Goal: Task Accomplishment & Management: Use online tool/utility

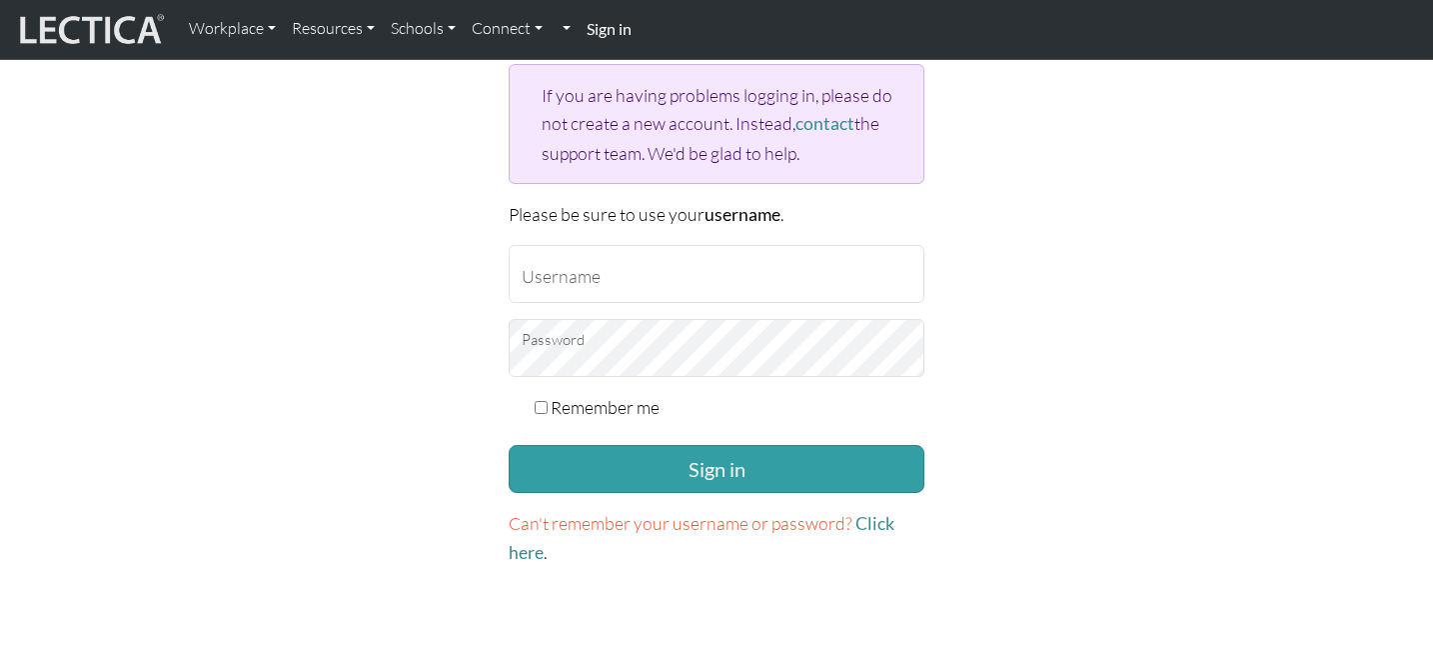
scroll to position [240, 0]
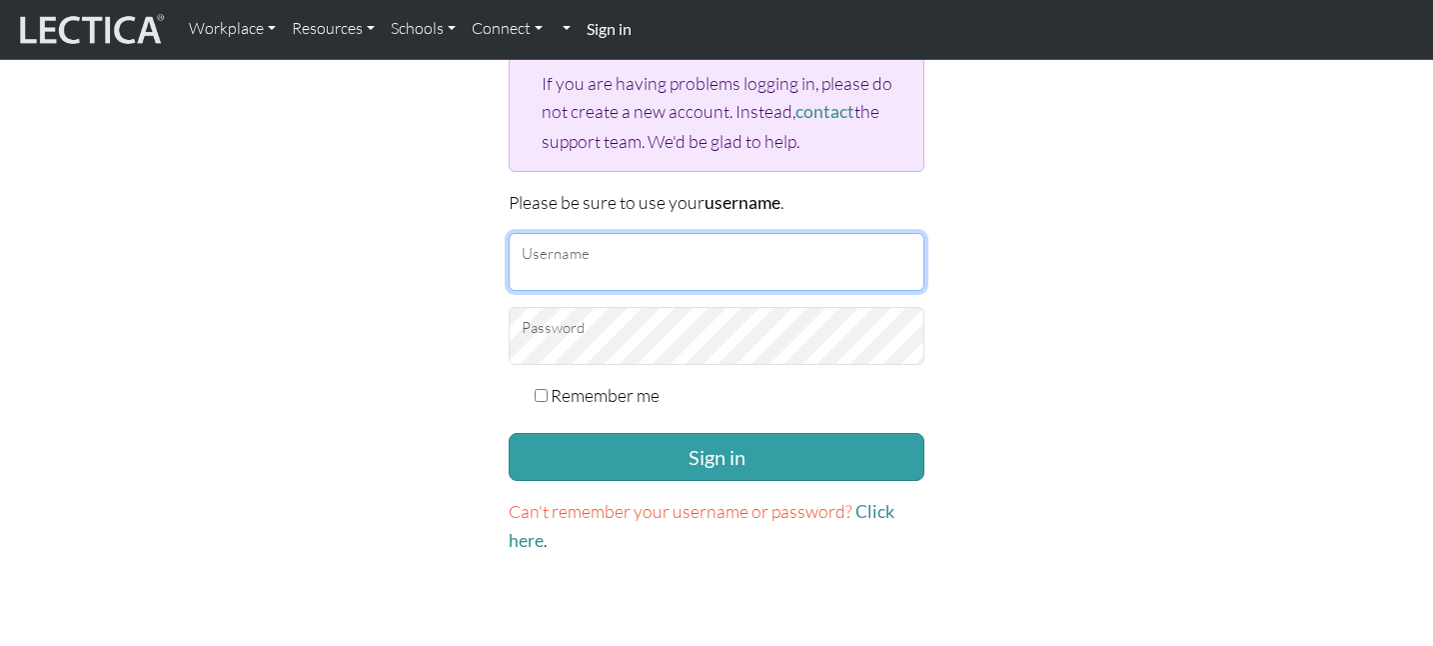
type input "erincollins@google.com"
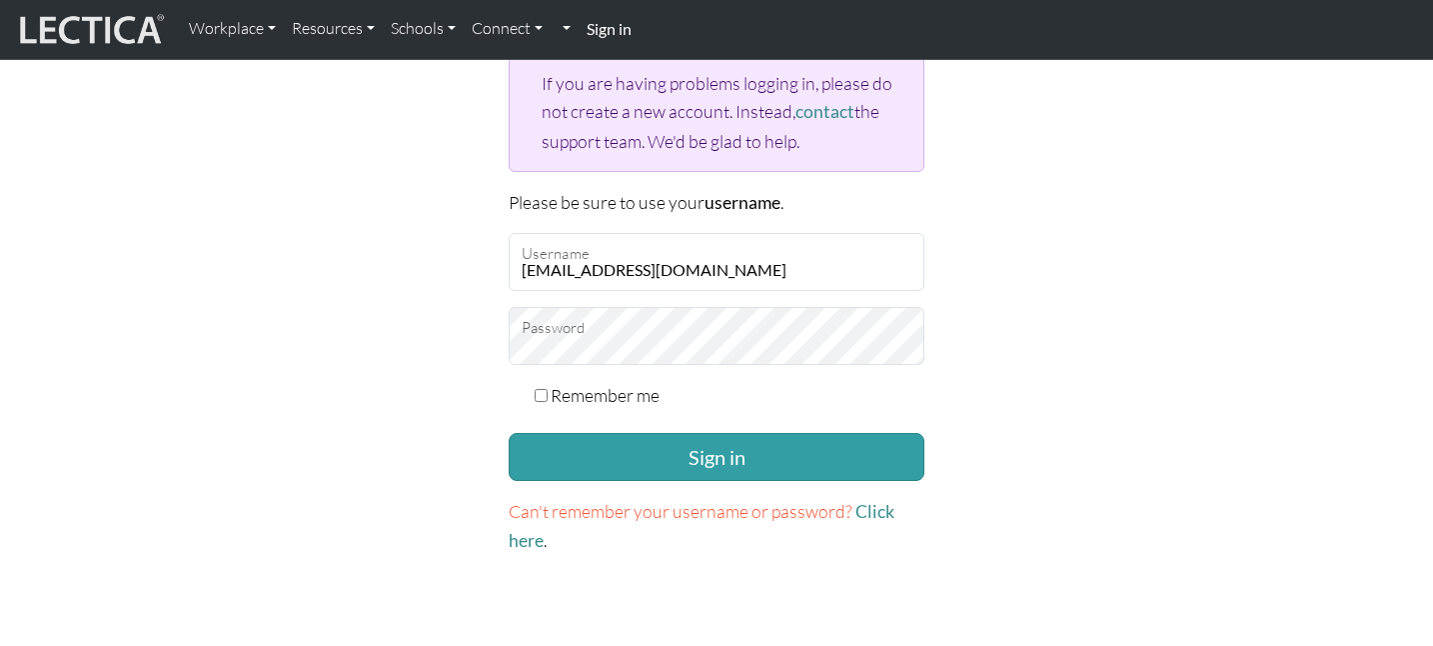
click at [543, 389] on input "Remember me" at bounding box center [541, 395] width 13 height 13
checkbox input "true"
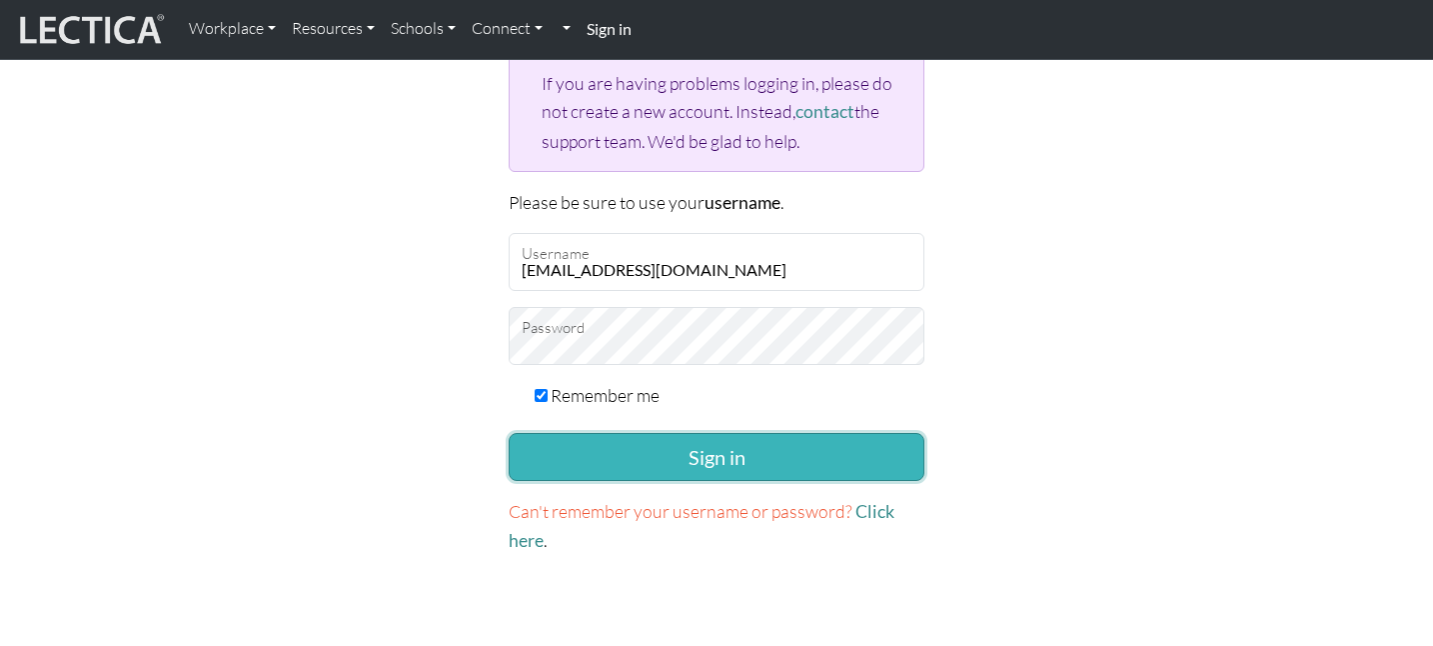
click at [578, 460] on button "Sign in" at bounding box center [717, 457] width 416 height 48
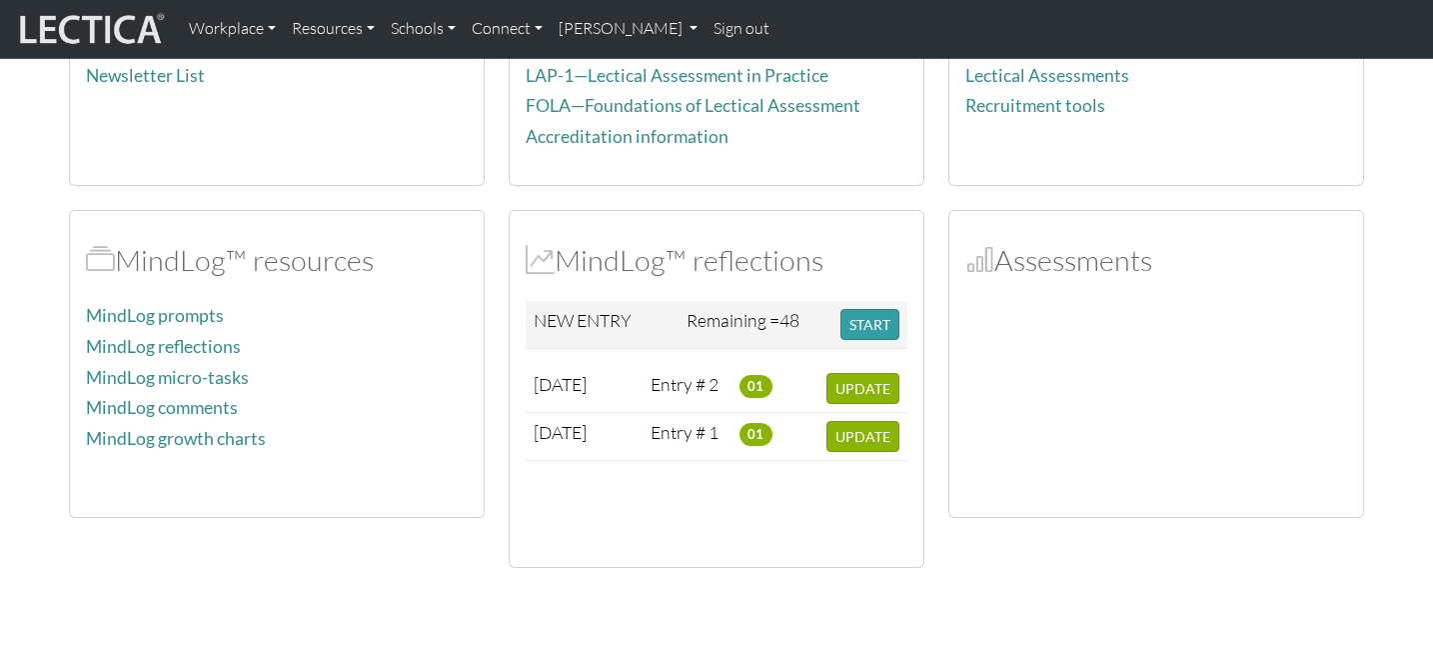
scroll to position [332, 0]
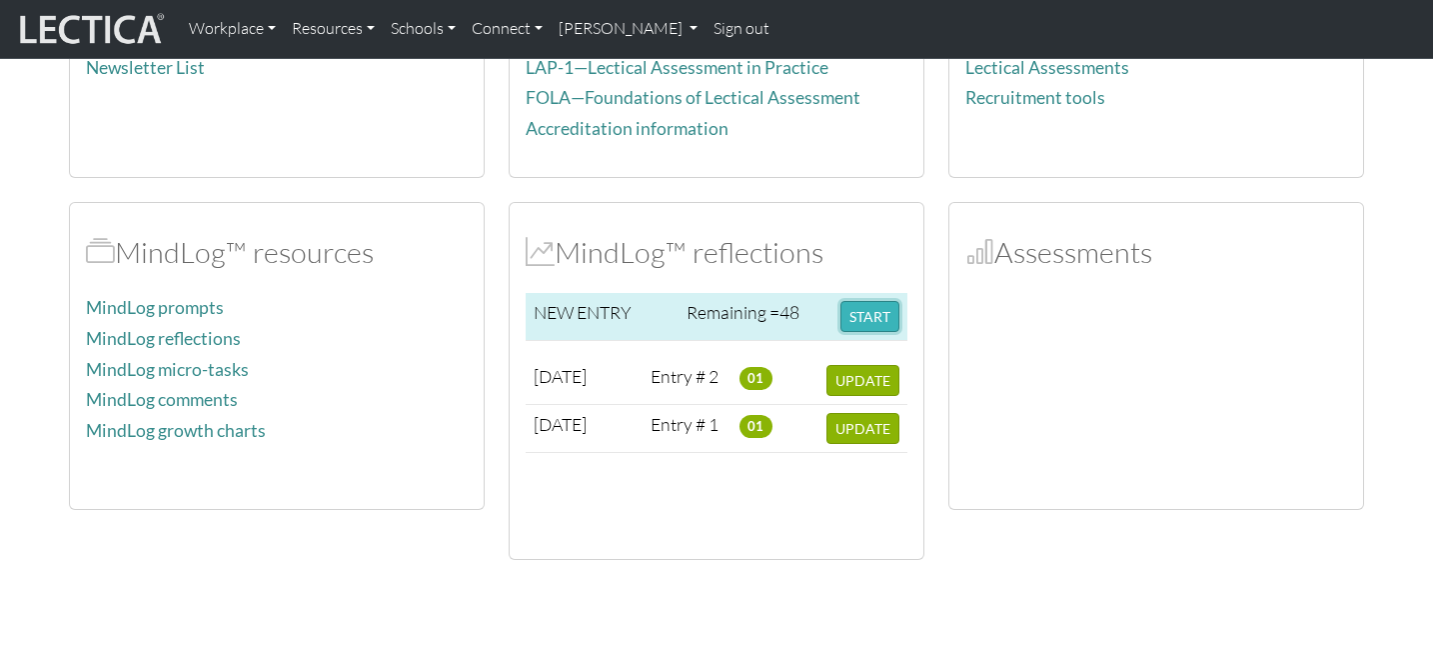
click at [876, 315] on button "START" at bounding box center [870, 316] width 59 height 31
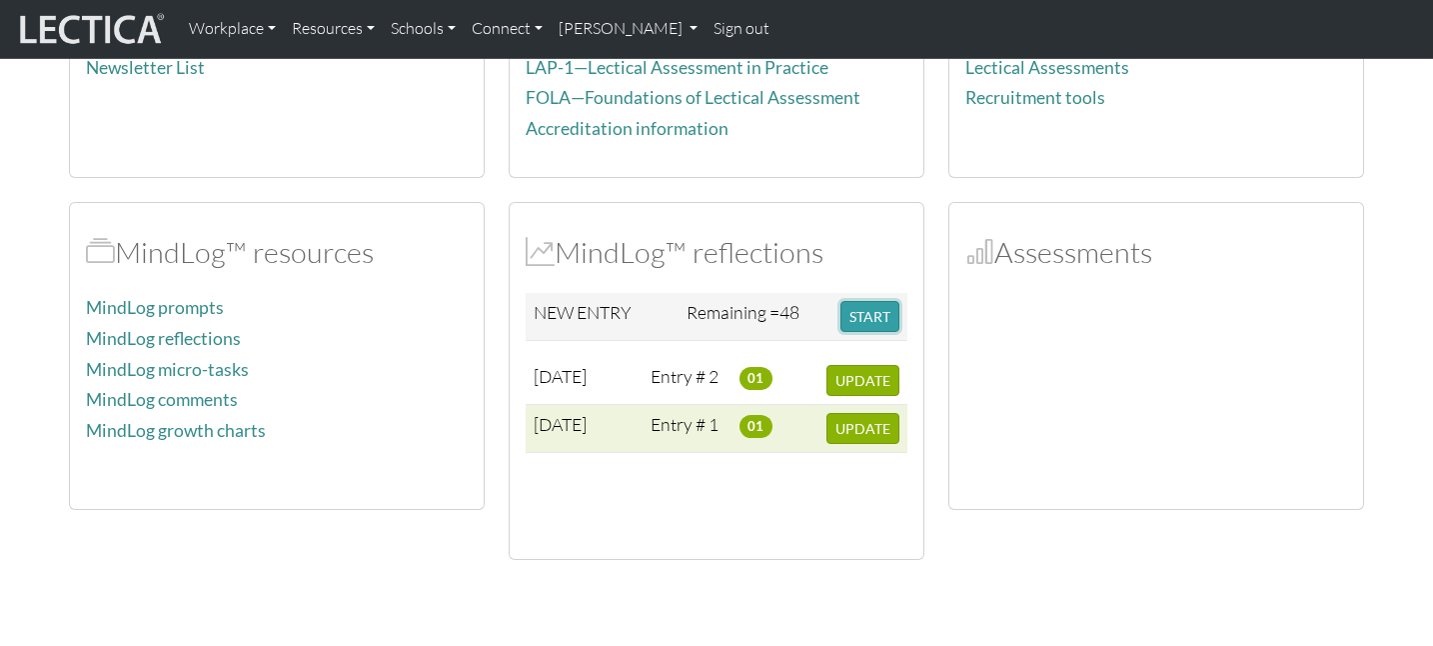
scroll to position [379, 0]
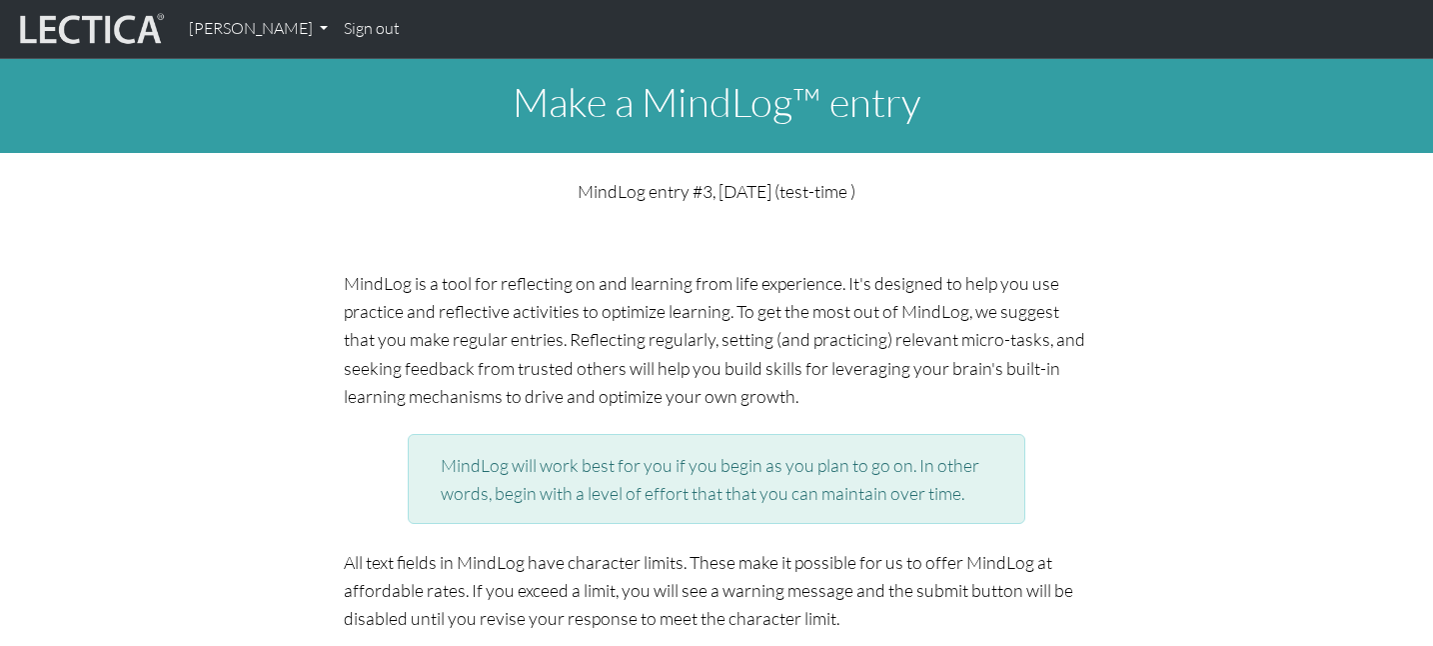
scroll to position [648, 0]
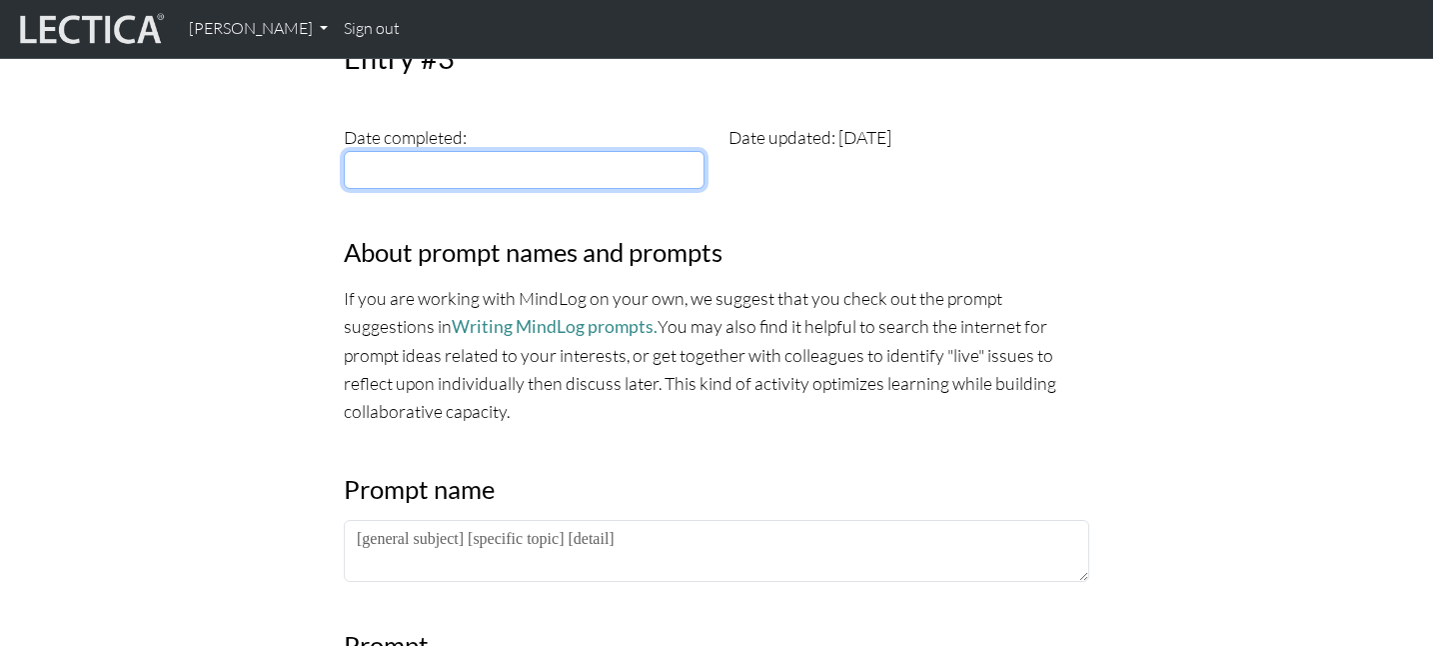
type input "[DATE]"
click at [654, 156] on input "[DATE]" at bounding box center [524, 170] width 361 height 38
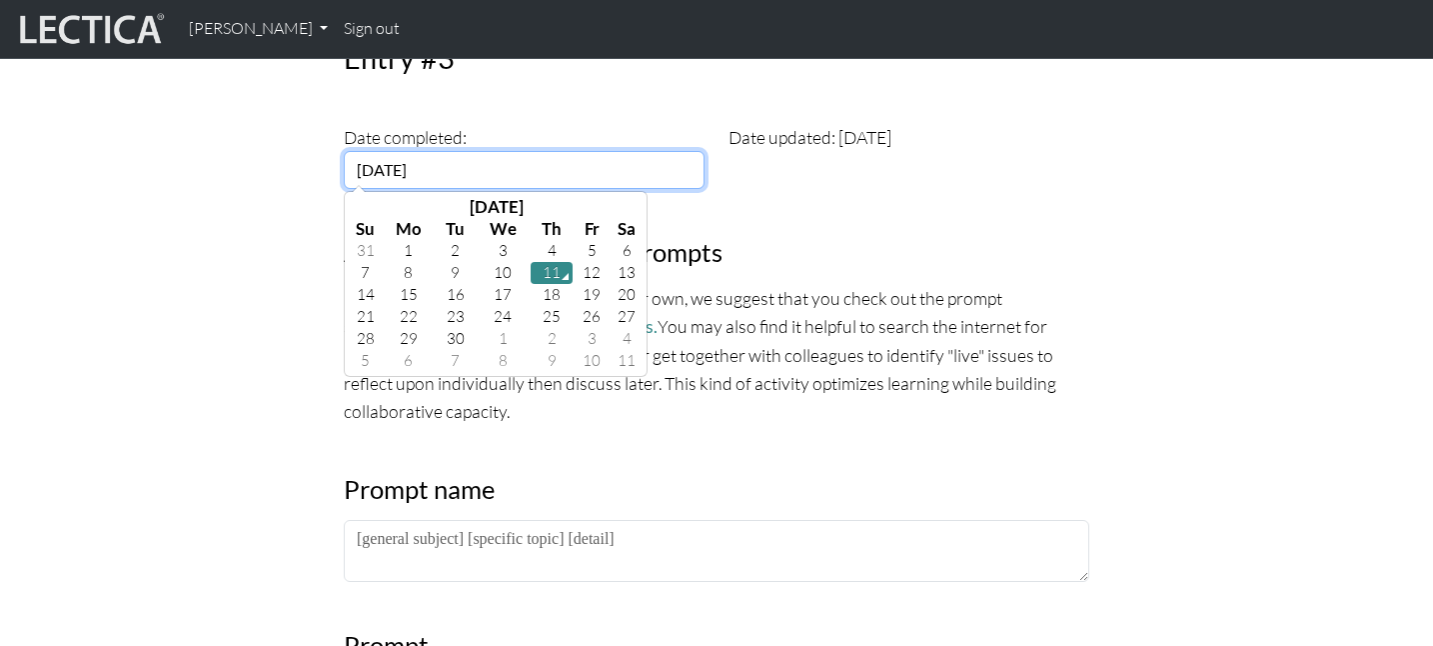
click at [545, 280] on td "11" at bounding box center [552, 273] width 42 height 22
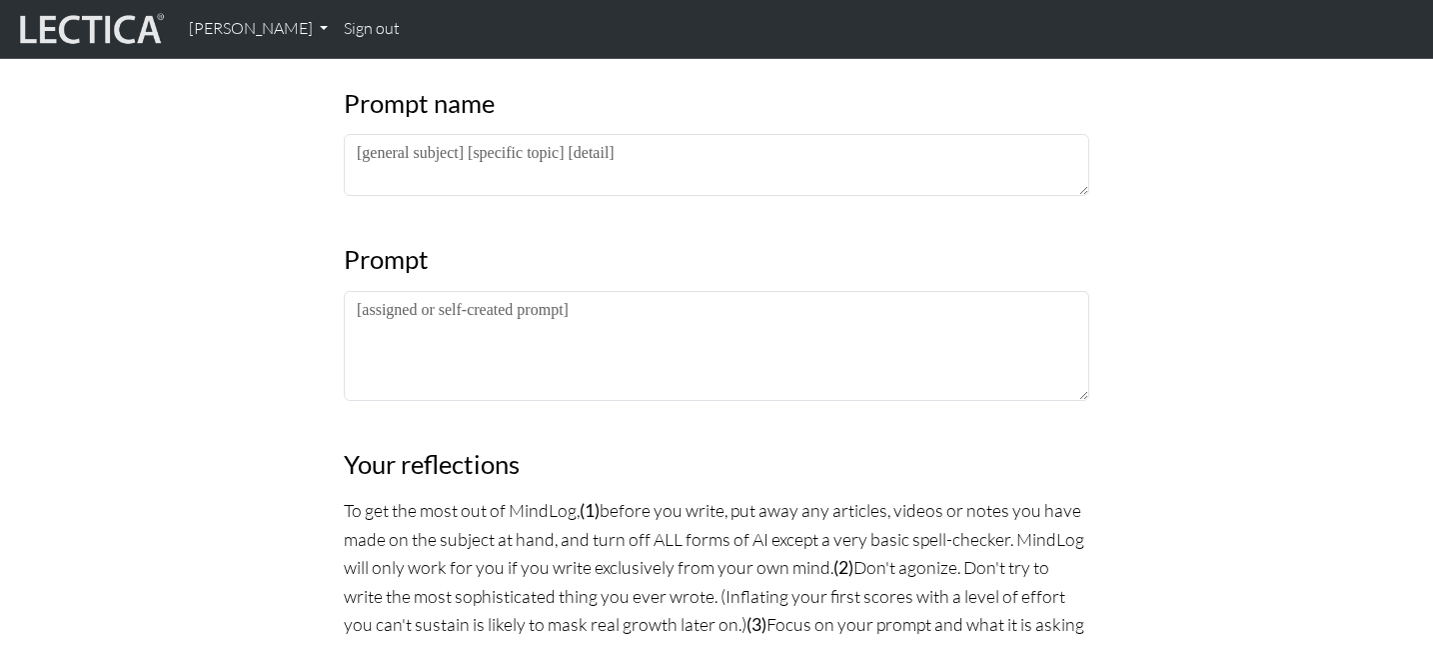
scroll to position [1035, 0]
